Goal: Information Seeking & Learning: Learn about a topic

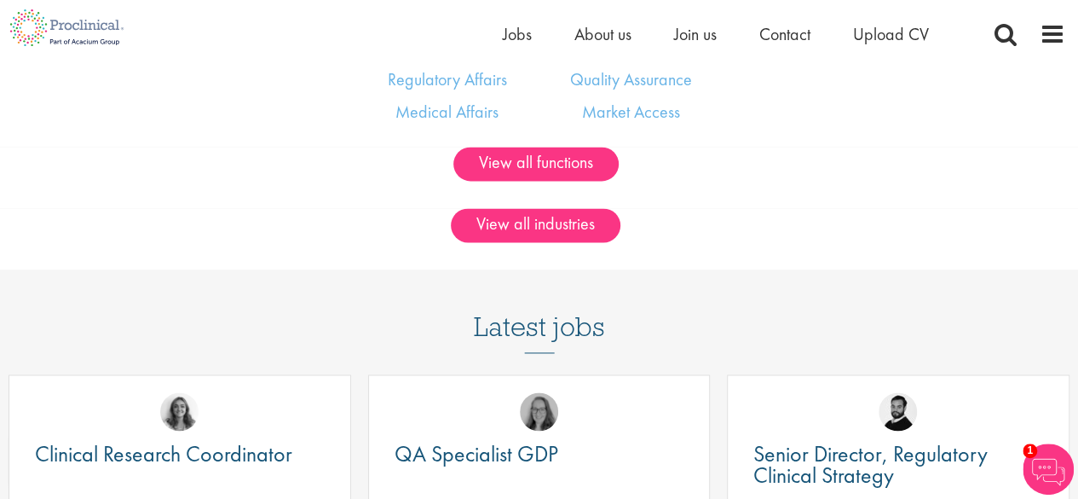
scroll to position [1098, 0]
click at [508, 39] on span "Jobs" at bounding box center [517, 34] width 29 height 22
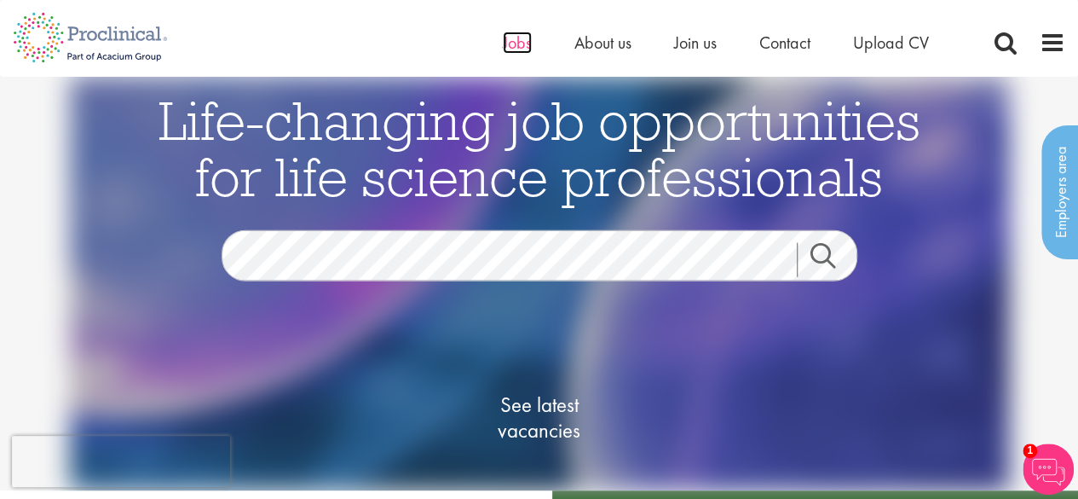
click at [510, 52] on span "Jobs" at bounding box center [517, 43] width 29 height 22
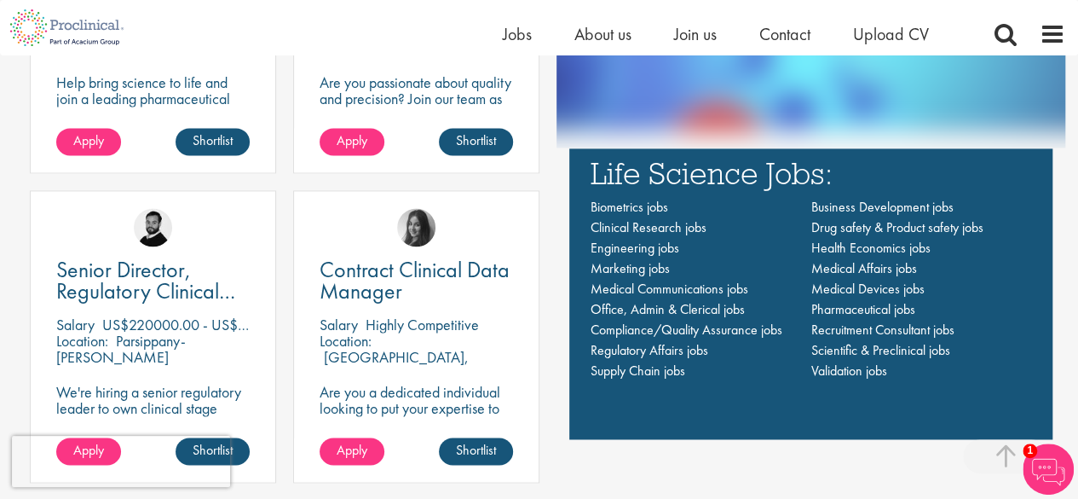
scroll to position [1129, 0]
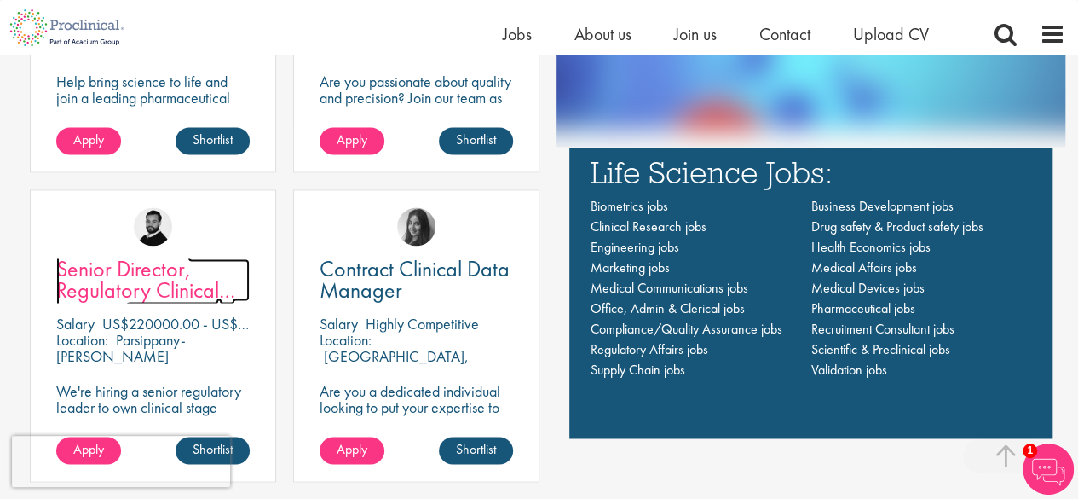
click at [142, 284] on span "Senior Director, Regulatory Clinical Strategy" at bounding box center [145, 290] width 179 height 72
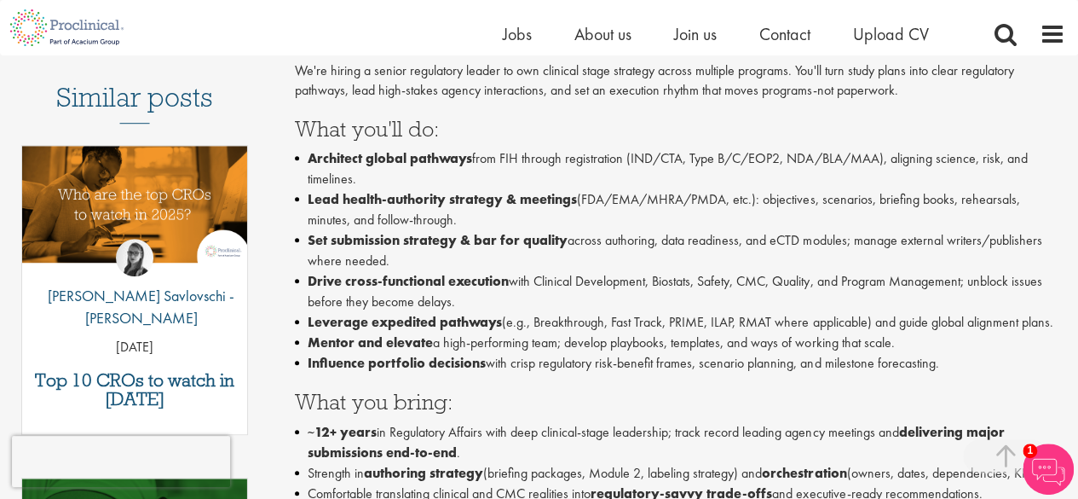
scroll to position [436, 0]
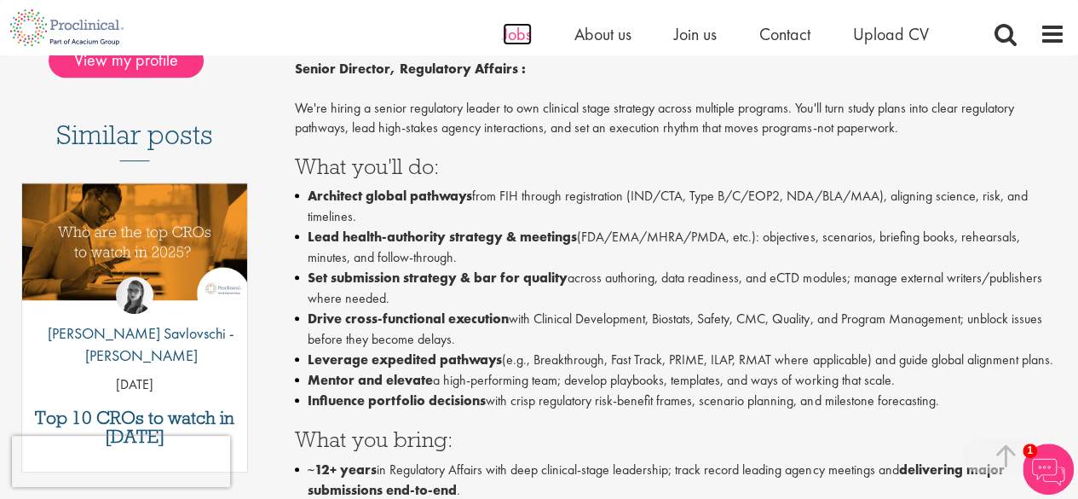
click at [506, 42] on span "Jobs" at bounding box center [517, 34] width 29 height 22
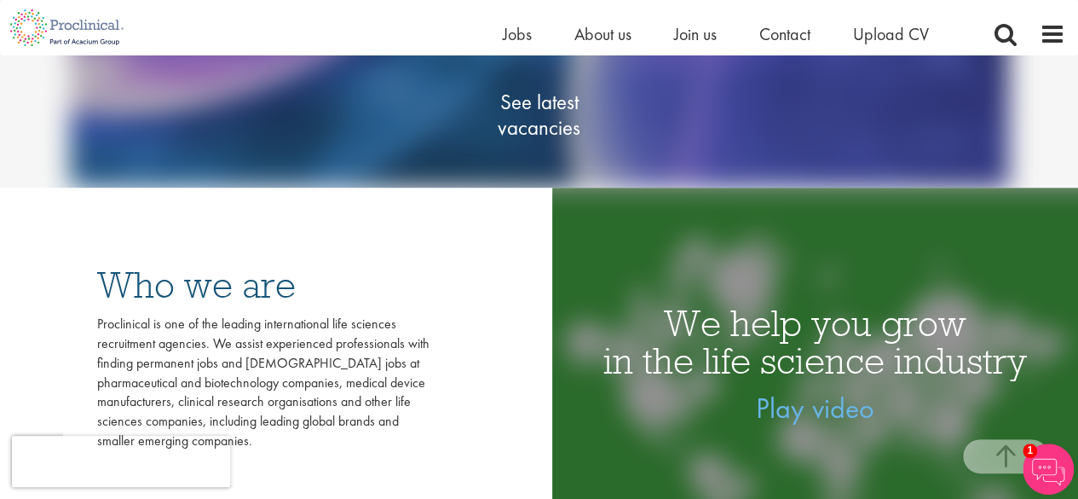
scroll to position [262, 0]
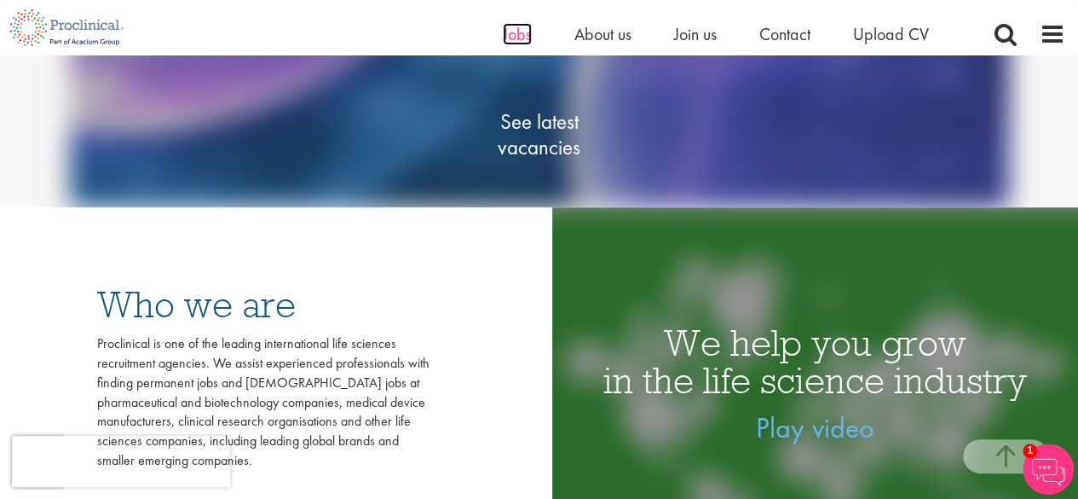
click at [529, 34] on span "Jobs" at bounding box center [517, 34] width 29 height 22
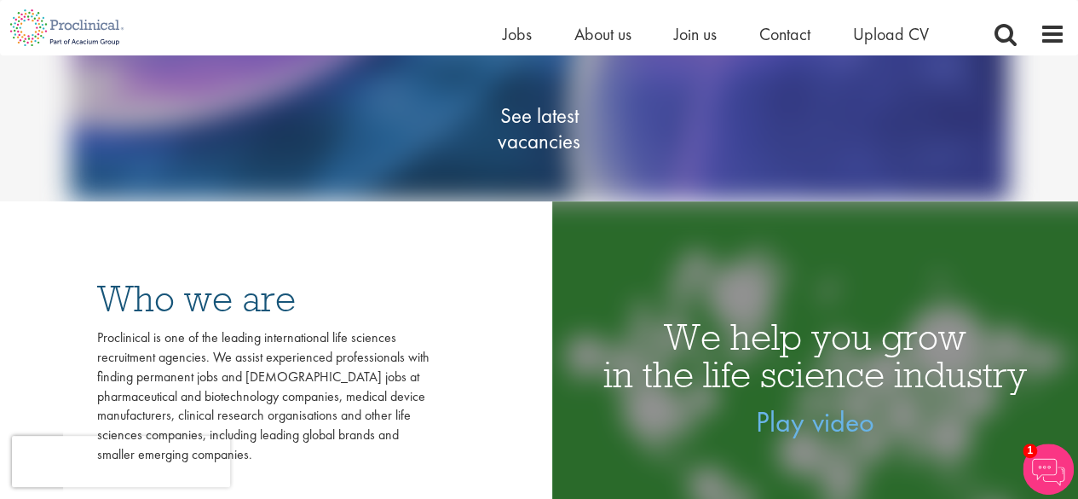
scroll to position [273, 0]
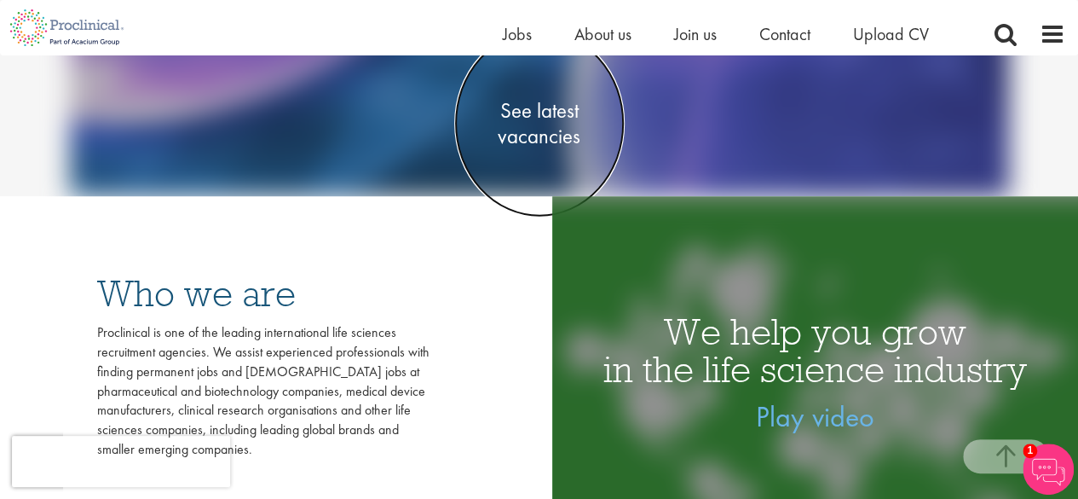
click at [547, 132] on span "See latest vacancies" at bounding box center [539, 122] width 170 height 51
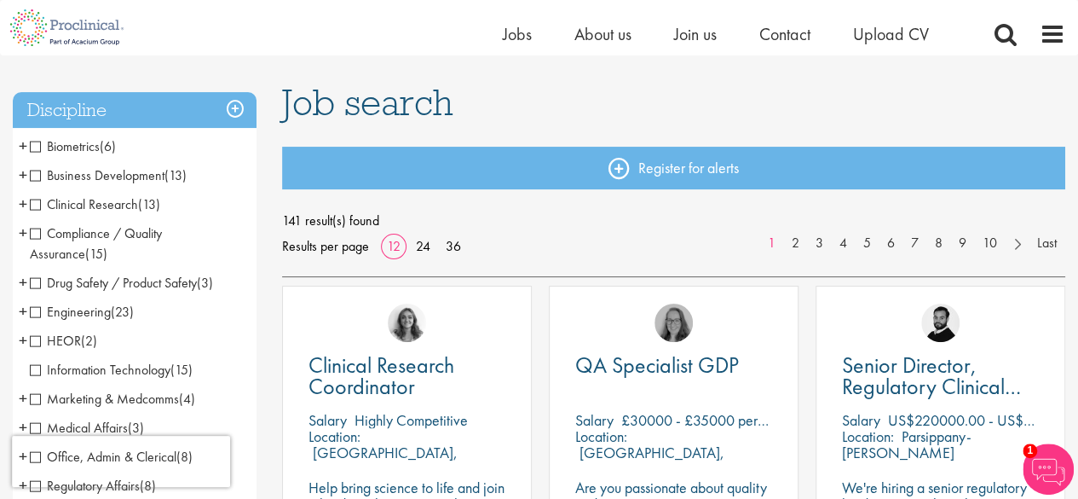
scroll to position [97, 0]
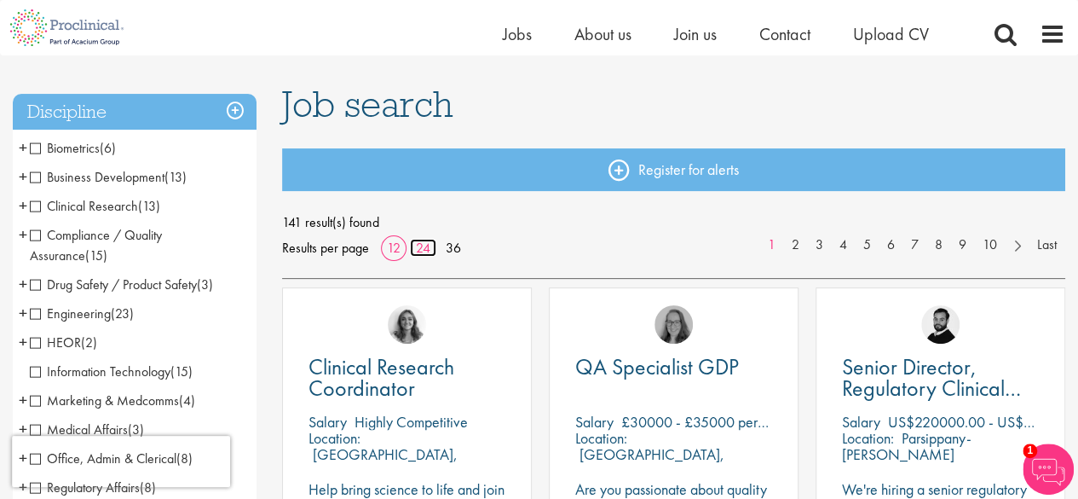
click at [431, 246] on link "24" at bounding box center [423, 248] width 26 height 18
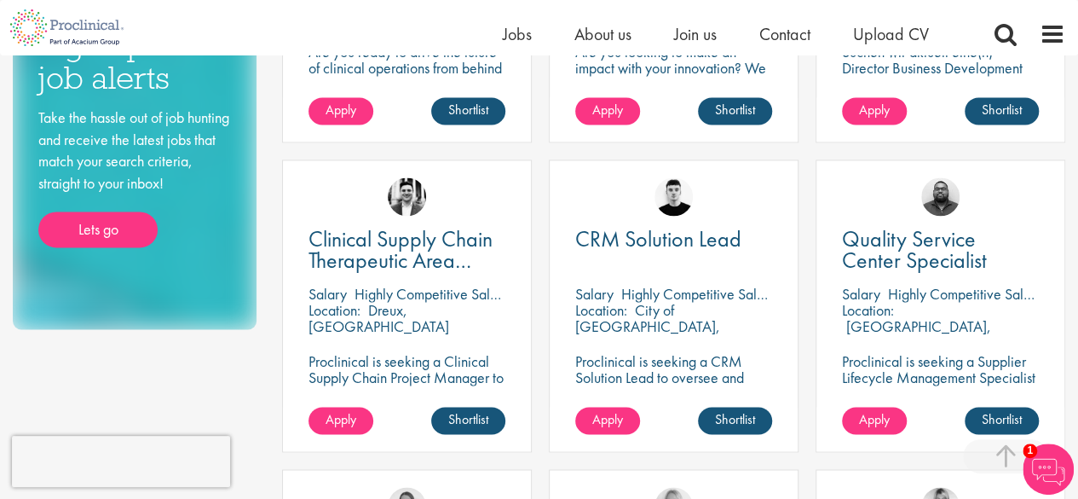
scroll to position [1134, 0]
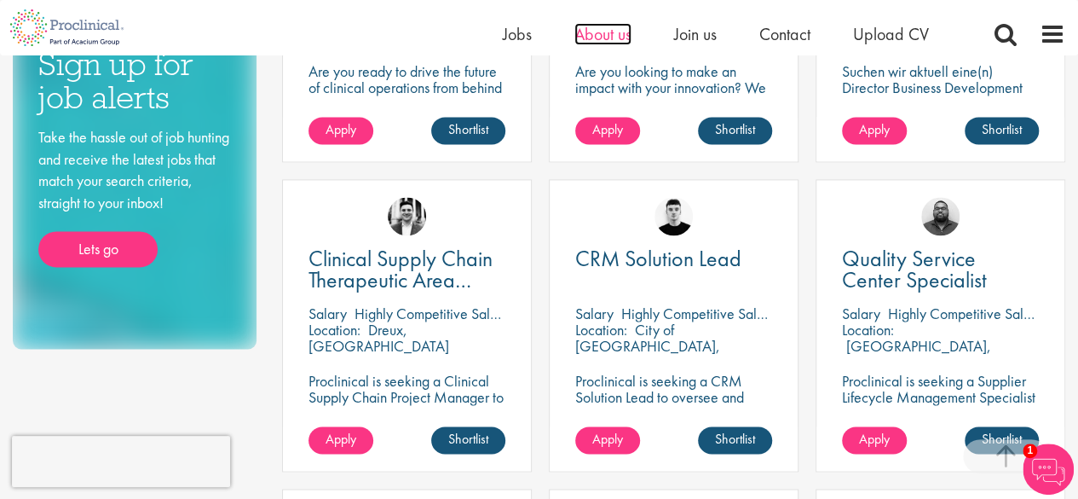
click at [605, 39] on span "About us" at bounding box center [603, 34] width 57 height 22
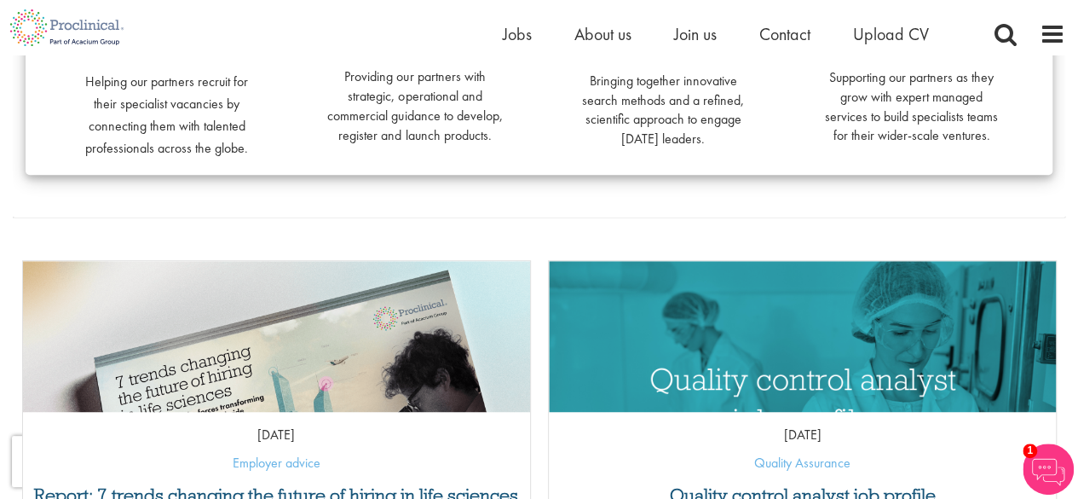
scroll to position [617, 0]
